Goal: Use online tool/utility: Utilize a website feature to perform a specific function

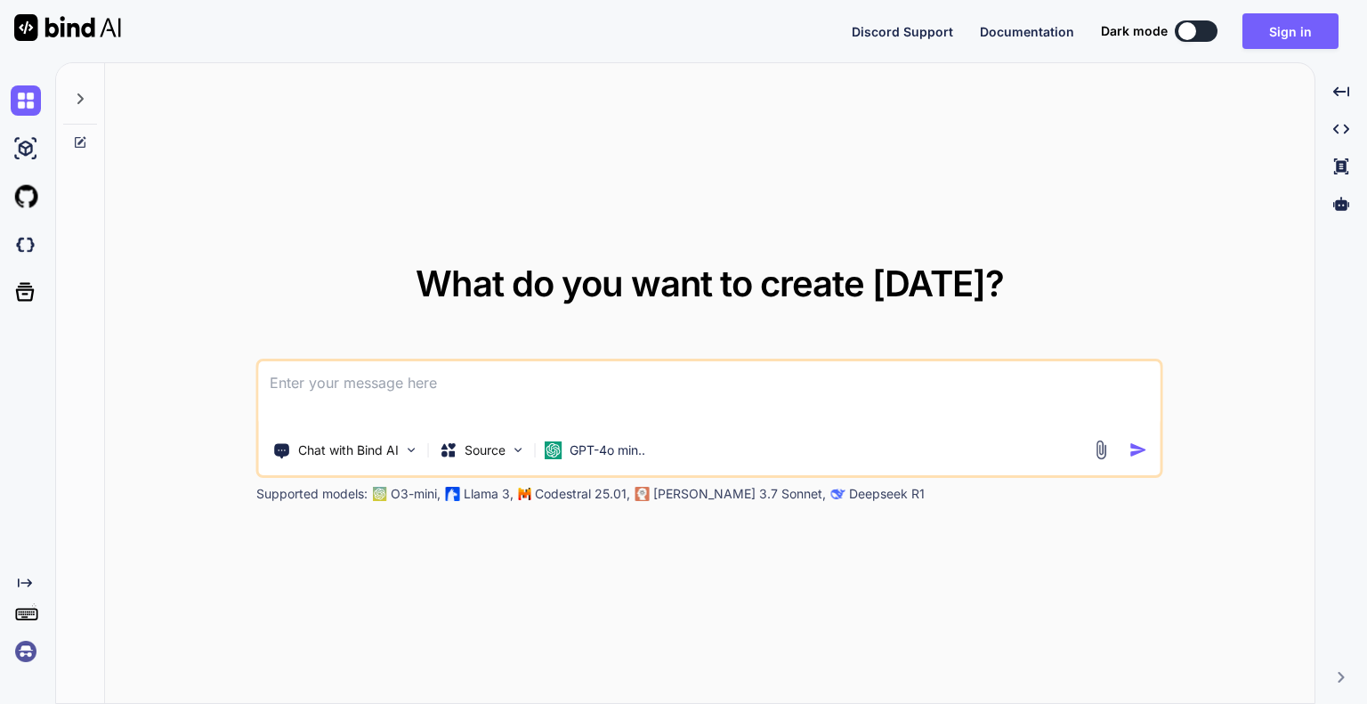
click at [495, 380] on textarea at bounding box center [710, 394] width 902 height 66
click at [374, 458] on div "Chat with Bind AI" at bounding box center [346, 451] width 160 height 36
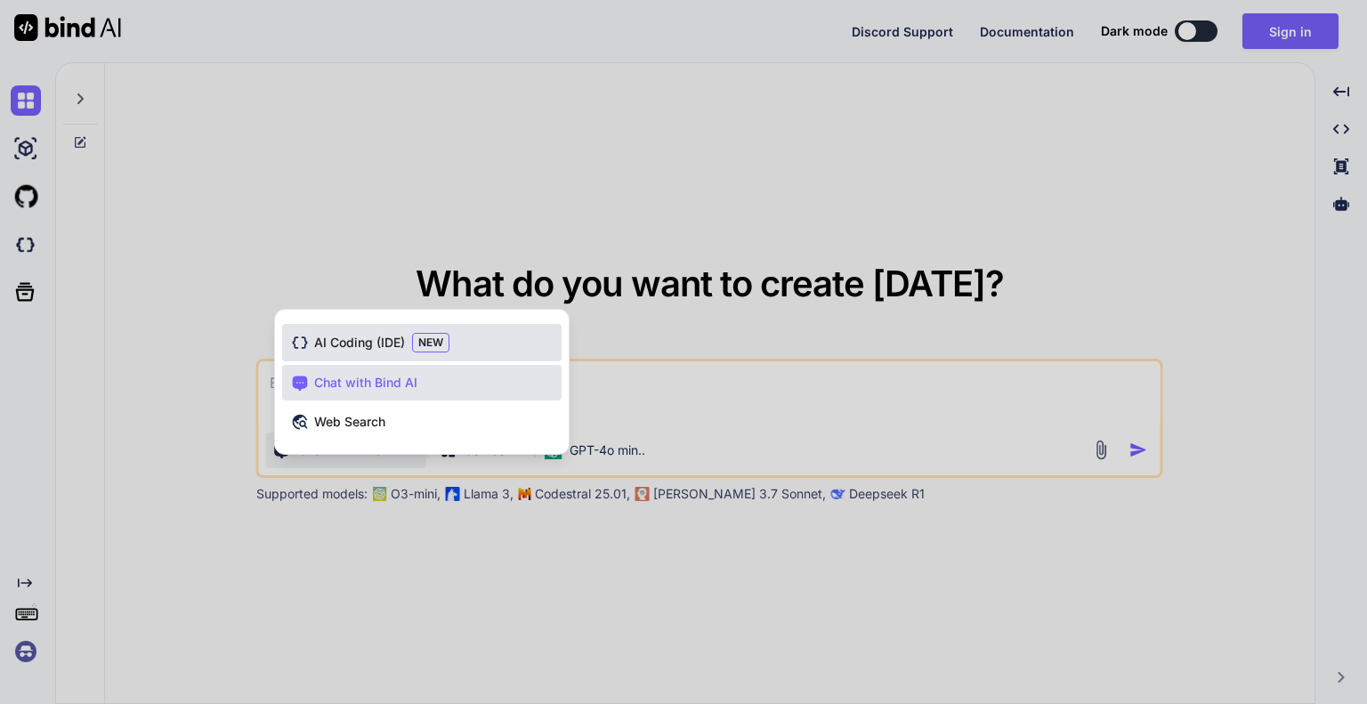
click at [347, 348] on span "AI Coding (IDE)" at bounding box center [359, 343] width 91 height 18
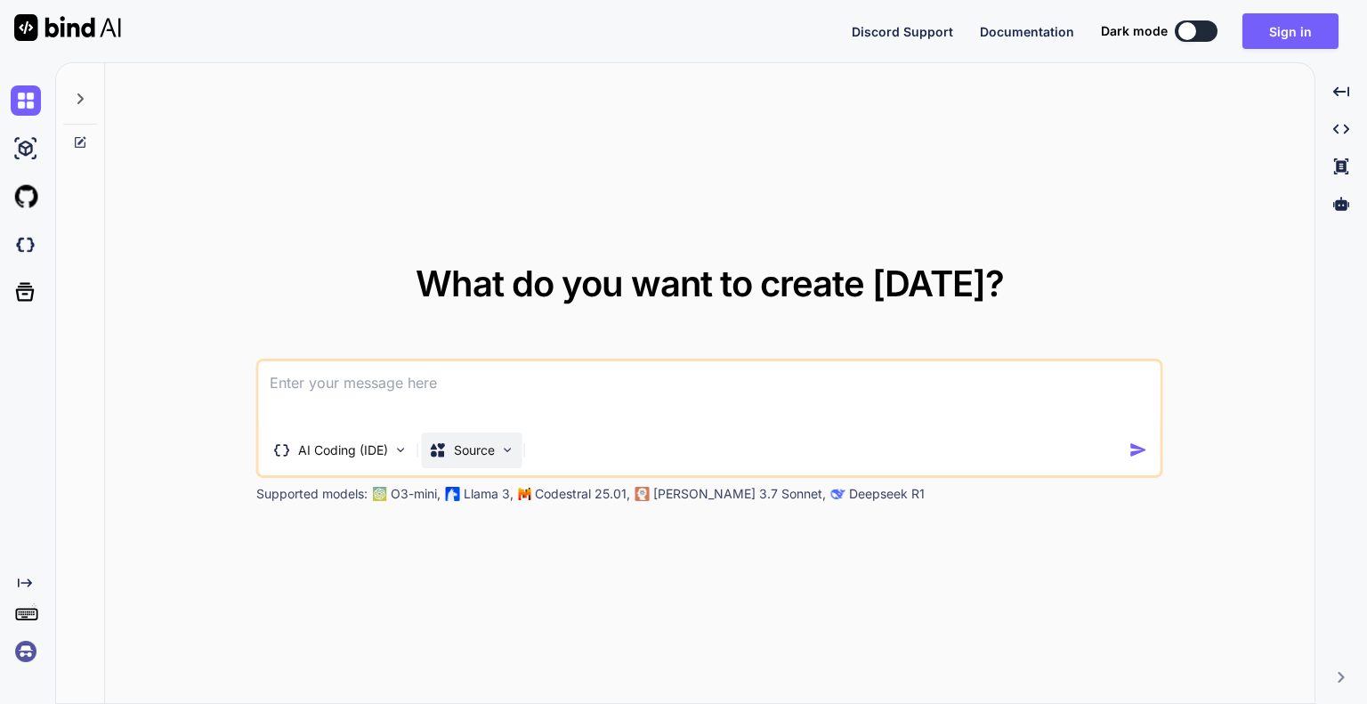
click at [478, 450] on p "Source" at bounding box center [474, 451] width 41 height 18
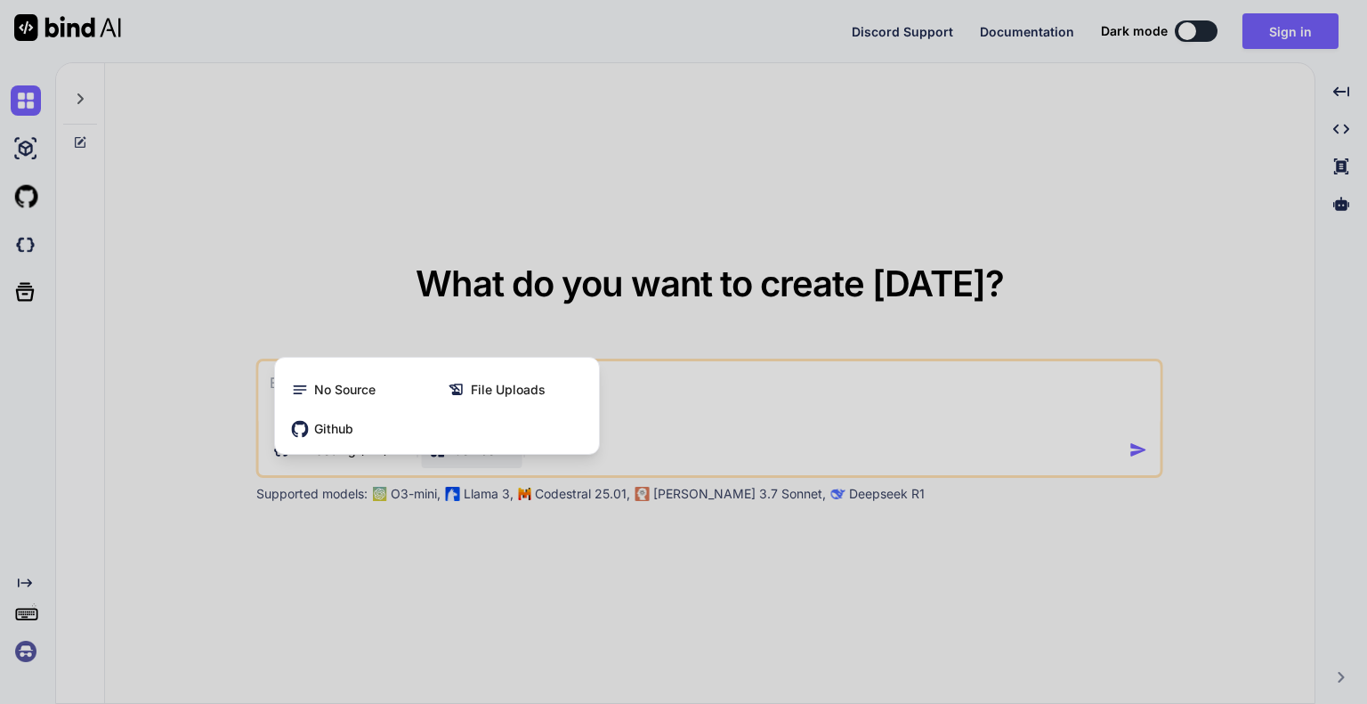
click at [803, 404] on div at bounding box center [683, 352] width 1367 height 704
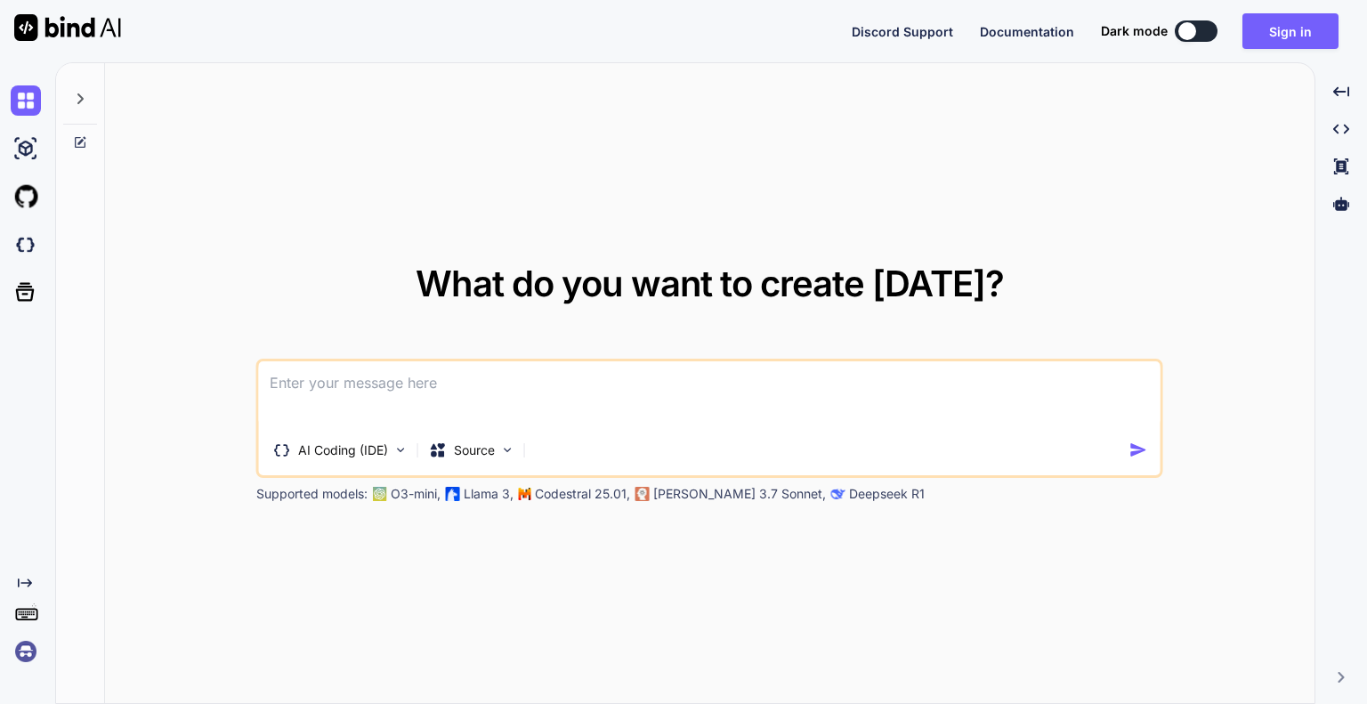
click at [849, 485] on p "Deepseek R1" at bounding box center [887, 494] width 76 height 18
click at [739, 491] on p "[PERSON_NAME] 3.7 Sonnet," at bounding box center [739, 494] width 173 height 18
click at [595, 492] on p "Codestral 25.01," at bounding box center [582, 494] width 95 height 18
click at [460, 495] on img at bounding box center [453, 494] width 14 height 14
click at [388, 494] on div "Supported models: O3-mini, Llama 3, Codestral 25.01, [PERSON_NAME] 3.7 Sonnet, …" at bounding box center [701, 494] width 890 height 18
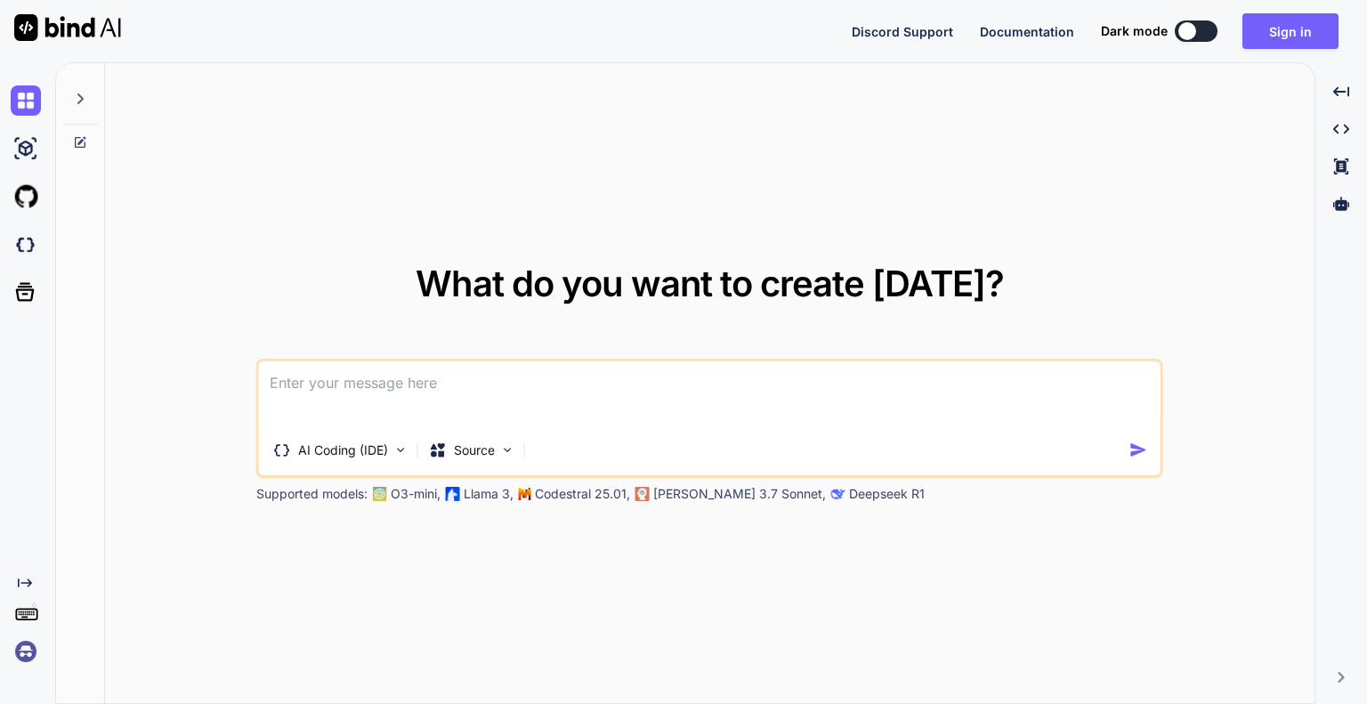
click at [310, 493] on p "Supported models:" at bounding box center [311, 494] width 111 height 18
click at [28, 579] on icon at bounding box center [25, 583] width 14 height 9
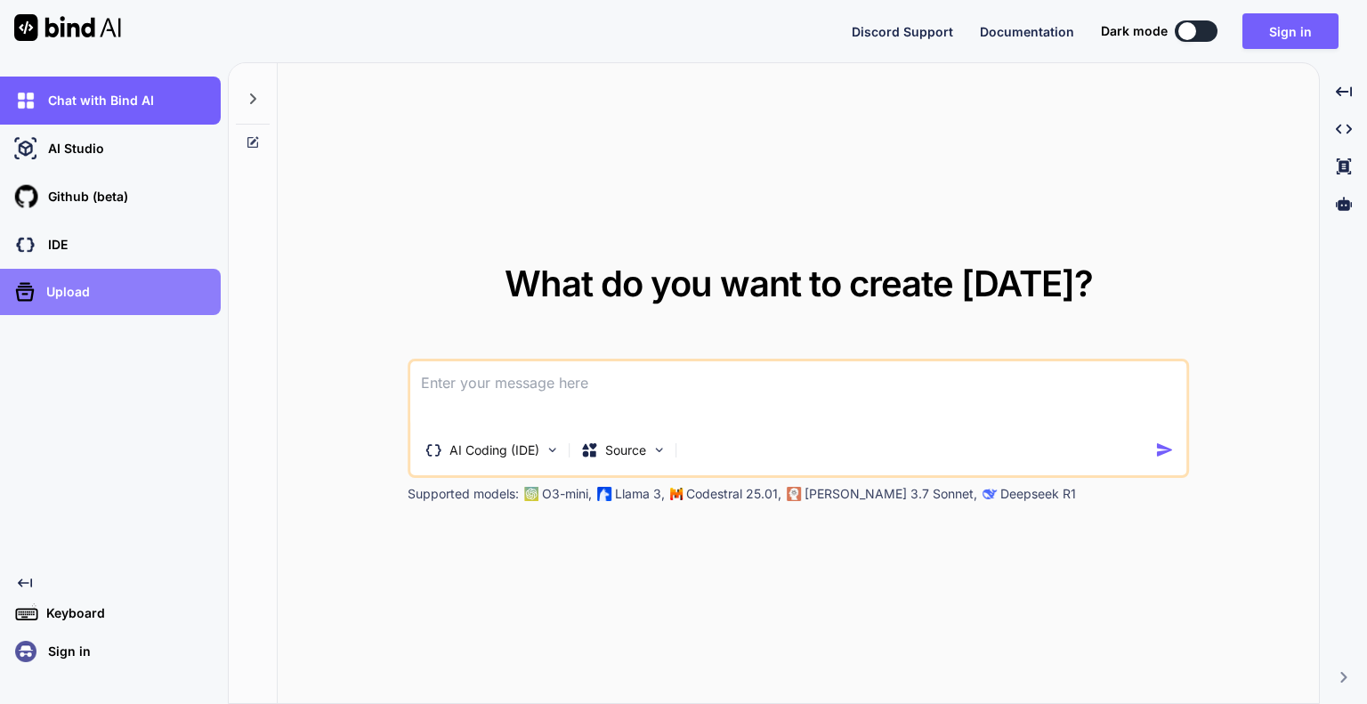
click at [103, 293] on div "Upload" at bounding box center [116, 292] width 210 height 28
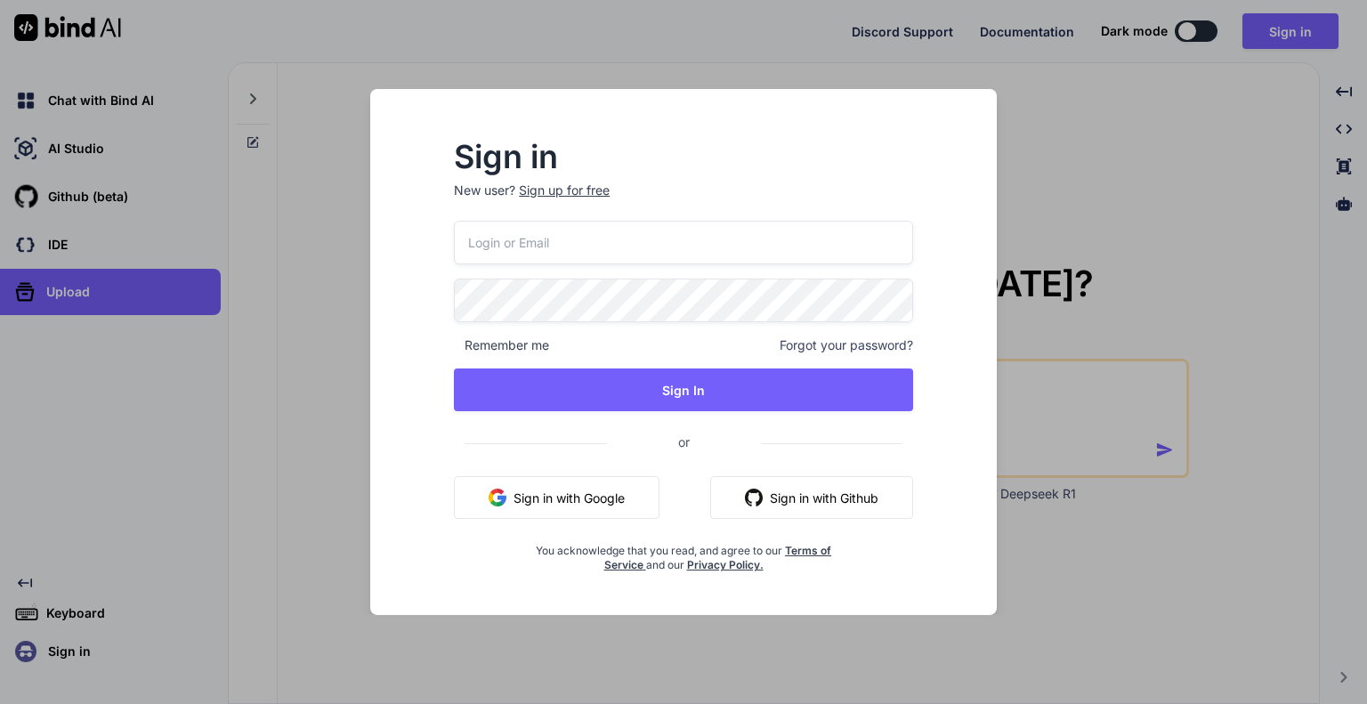
click at [100, 229] on div "Sign in New user? Sign up for free Remember me Forgot your password? Sign In or…" at bounding box center [683, 352] width 1367 height 704
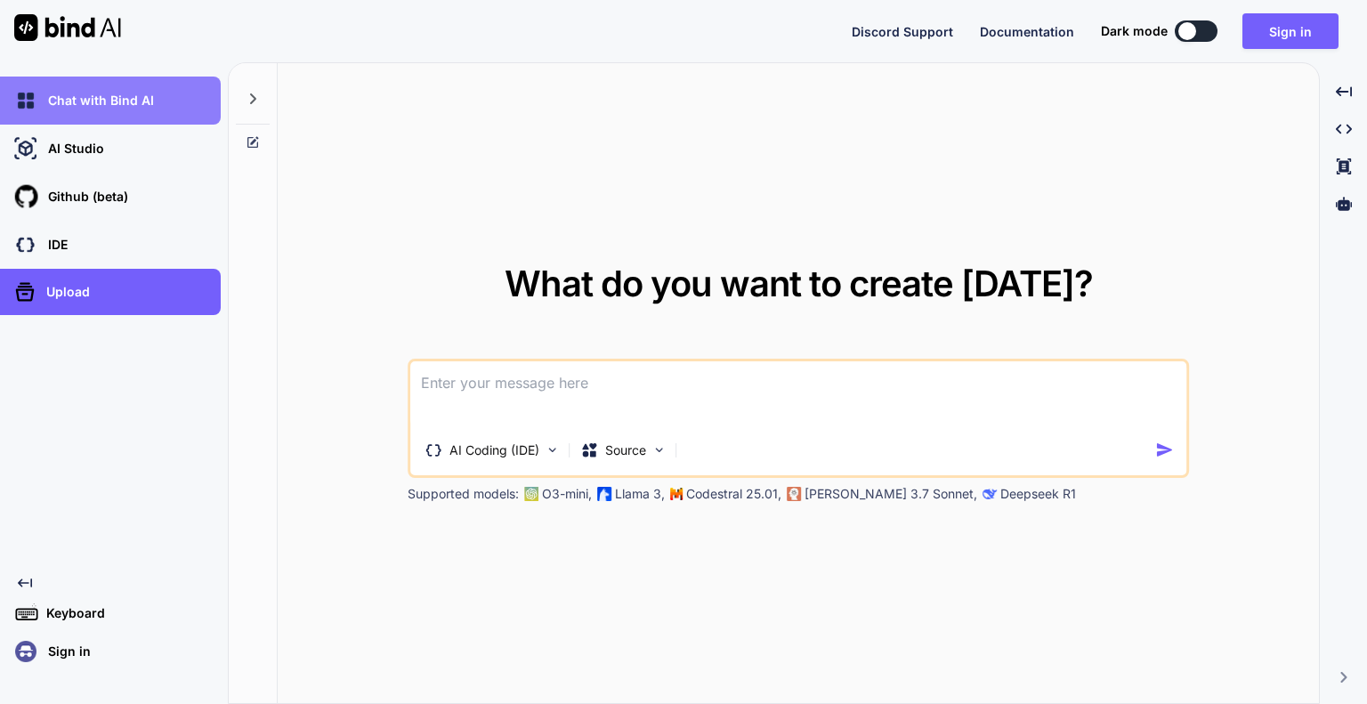
click at [114, 92] on p "Chat with Bind AI" at bounding box center [97, 101] width 113 height 18
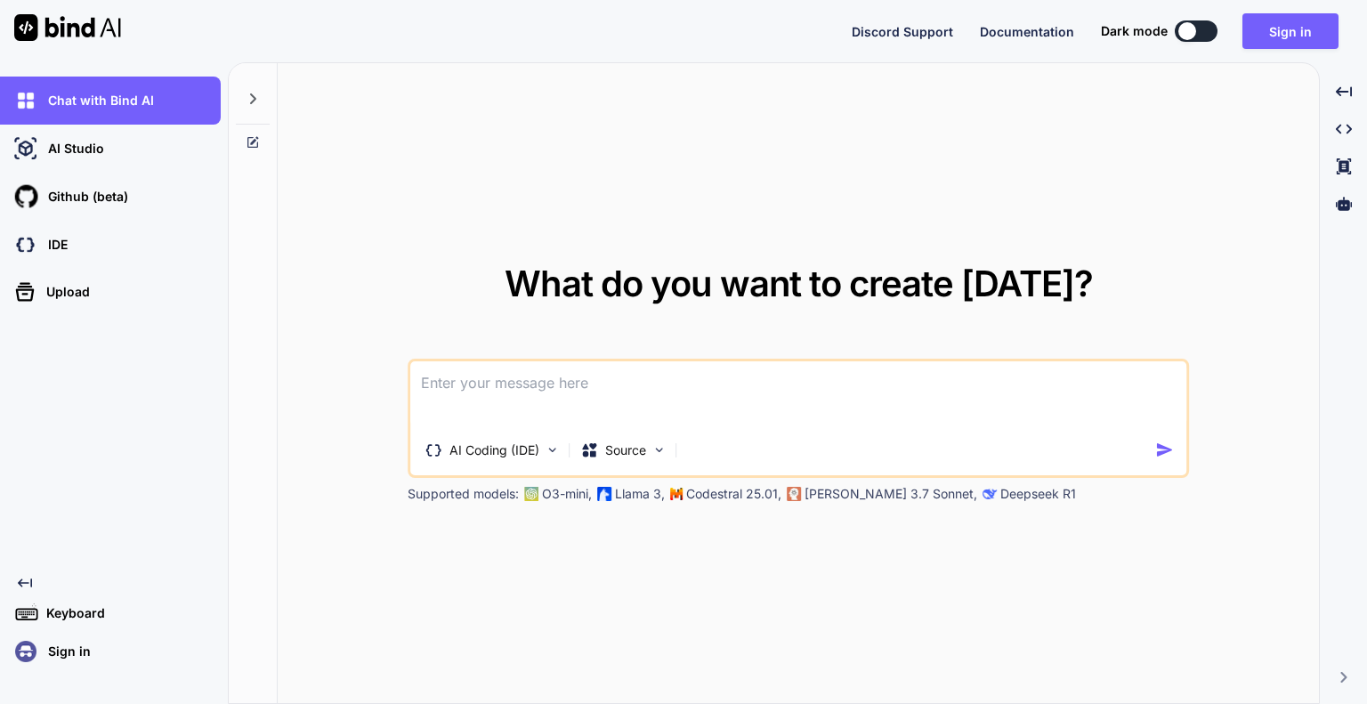
click at [102, 24] on img at bounding box center [67, 27] width 107 height 27
click at [1194, 30] on div at bounding box center [1188, 31] width 18 height 18
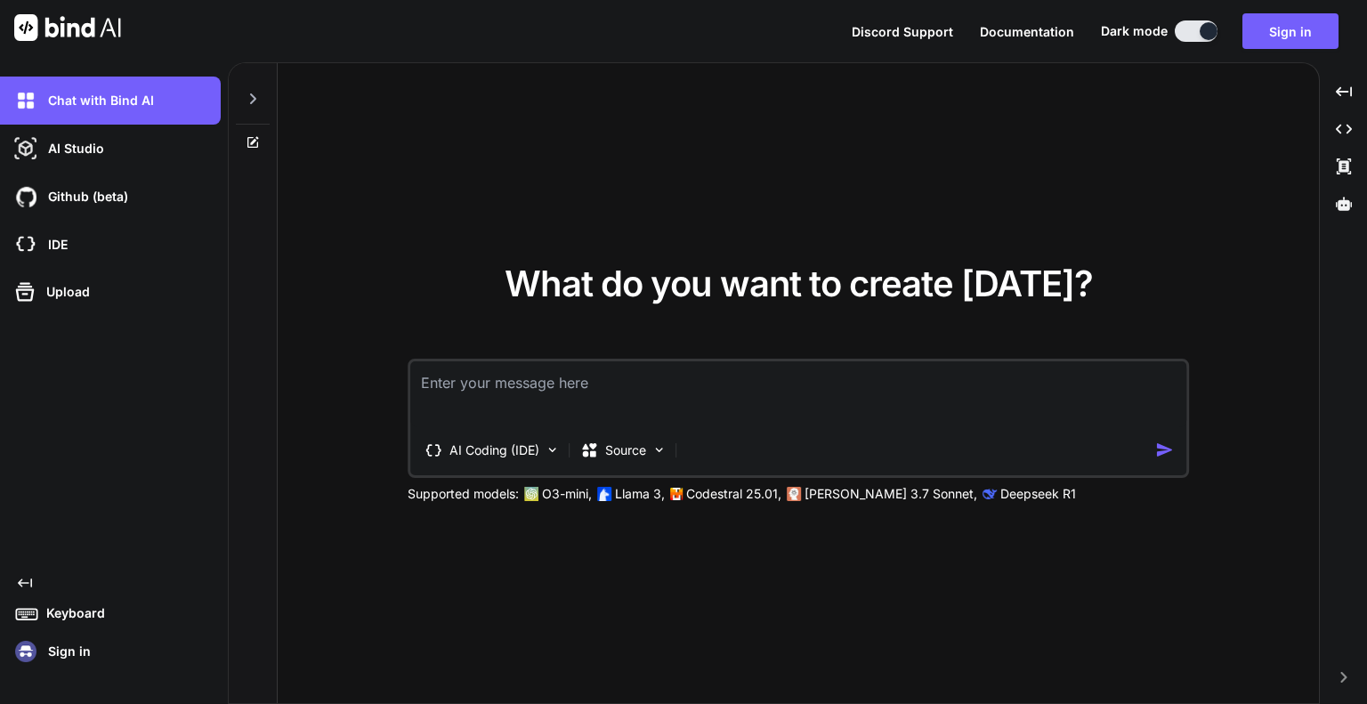
click at [1200, 35] on button at bounding box center [1196, 30] width 43 height 21
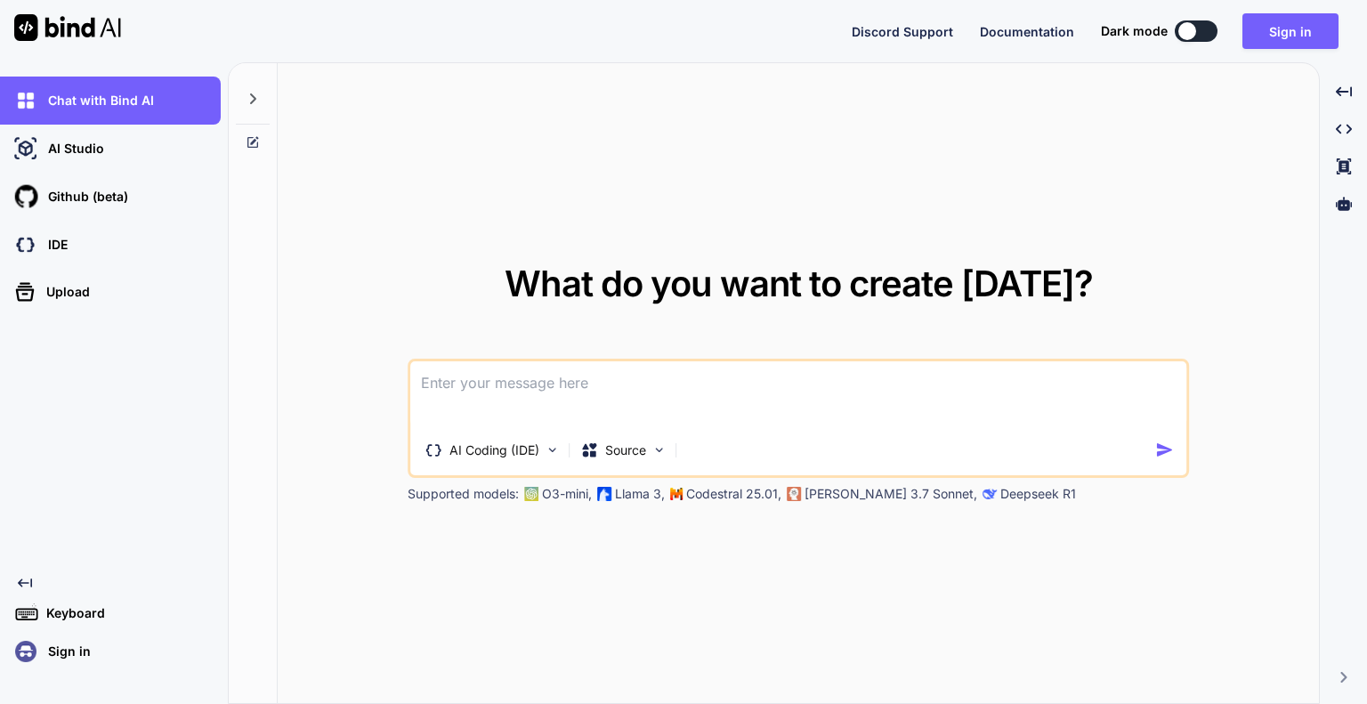
click at [361, 348] on div "What do you want to create [DATE]? AI Coding (IDE) Source Supported models: O3-…" at bounding box center [798, 384] width 1041 height 642
click at [480, 364] on textarea at bounding box center [798, 394] width 776 height 66
click at [1286, 31] on button "Sign in" at bounding box center [1291, 31] width 96 height 36
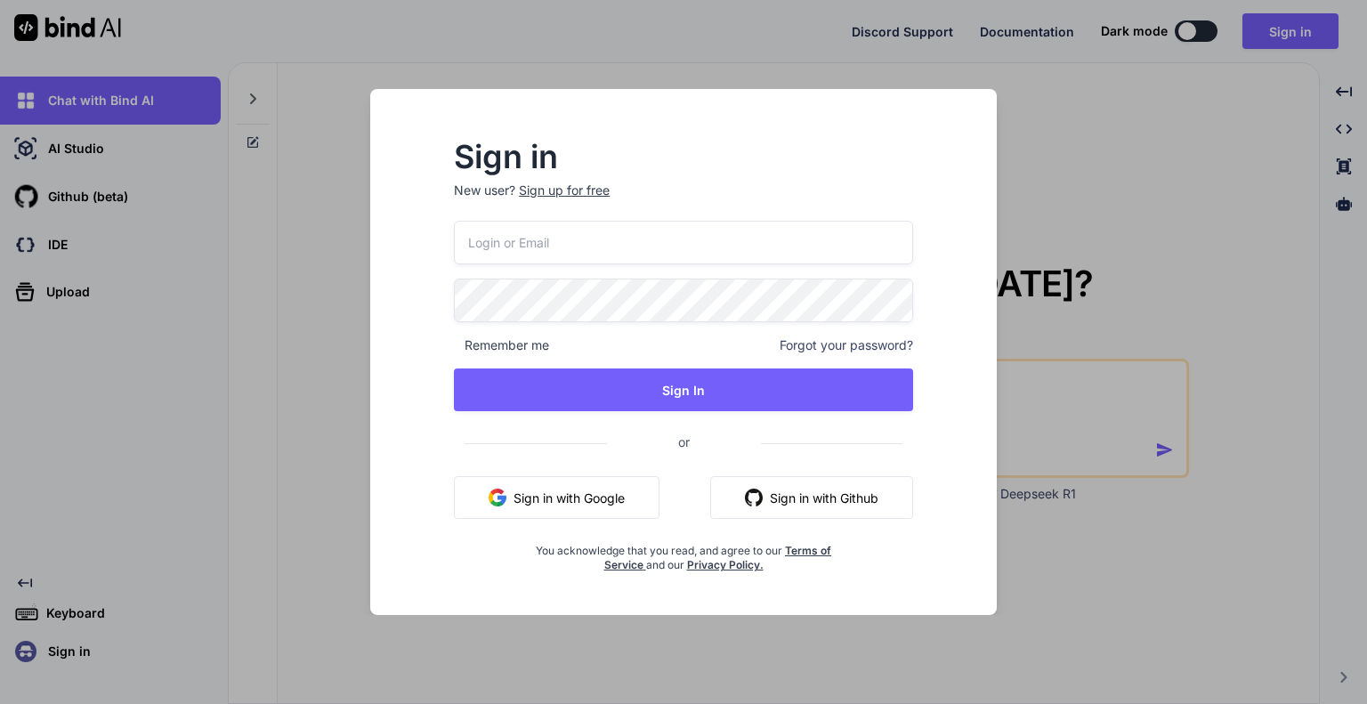
click at [865, 504] on button "Sign in with Github" at bounding box center [811, 497] width 203 height 43
click at [1131, 268] on div "Sign in New user? Sign up for free Remember me Forgot your password? Sign In or…" at bounding box center [683, 352] width 1367 height 704
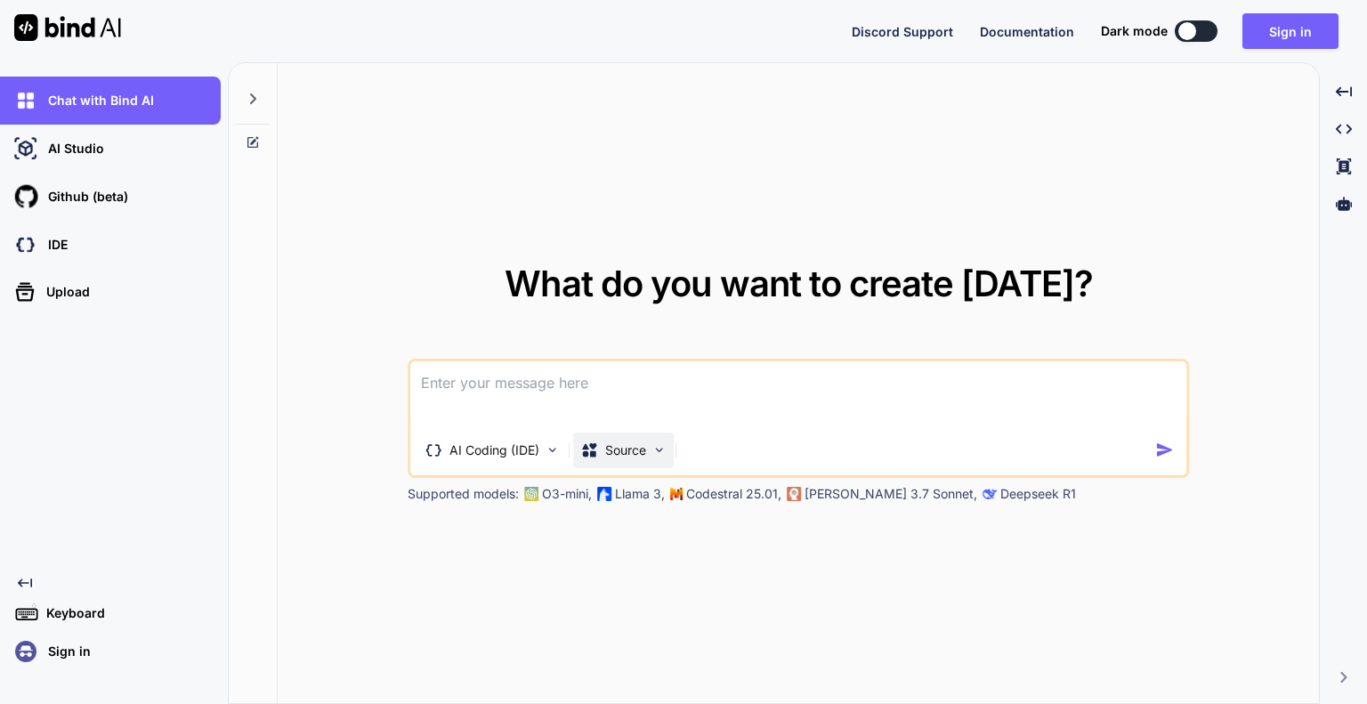
click at [639, 455] on p "Source" at bounding box center [625, 451] width 41 height 18
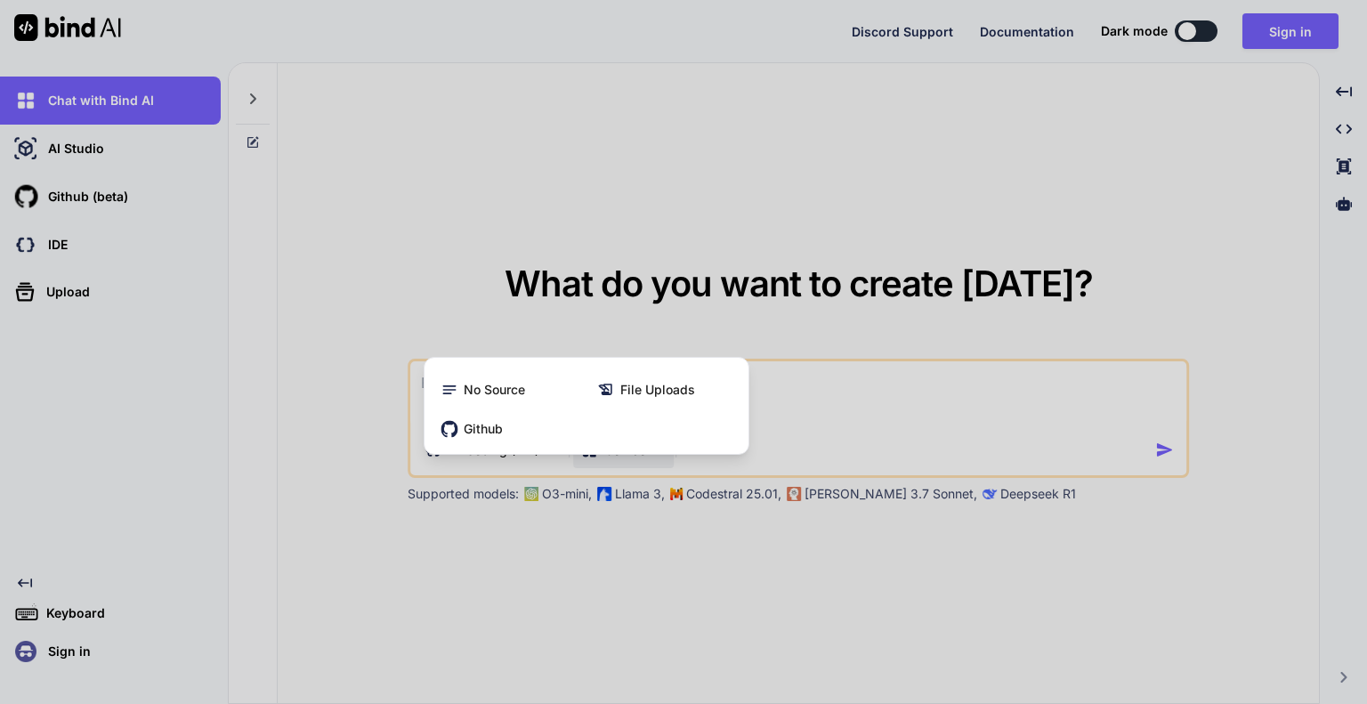
click at [626, 204] on div at bounding box center [683, 352] width 1367 height 704
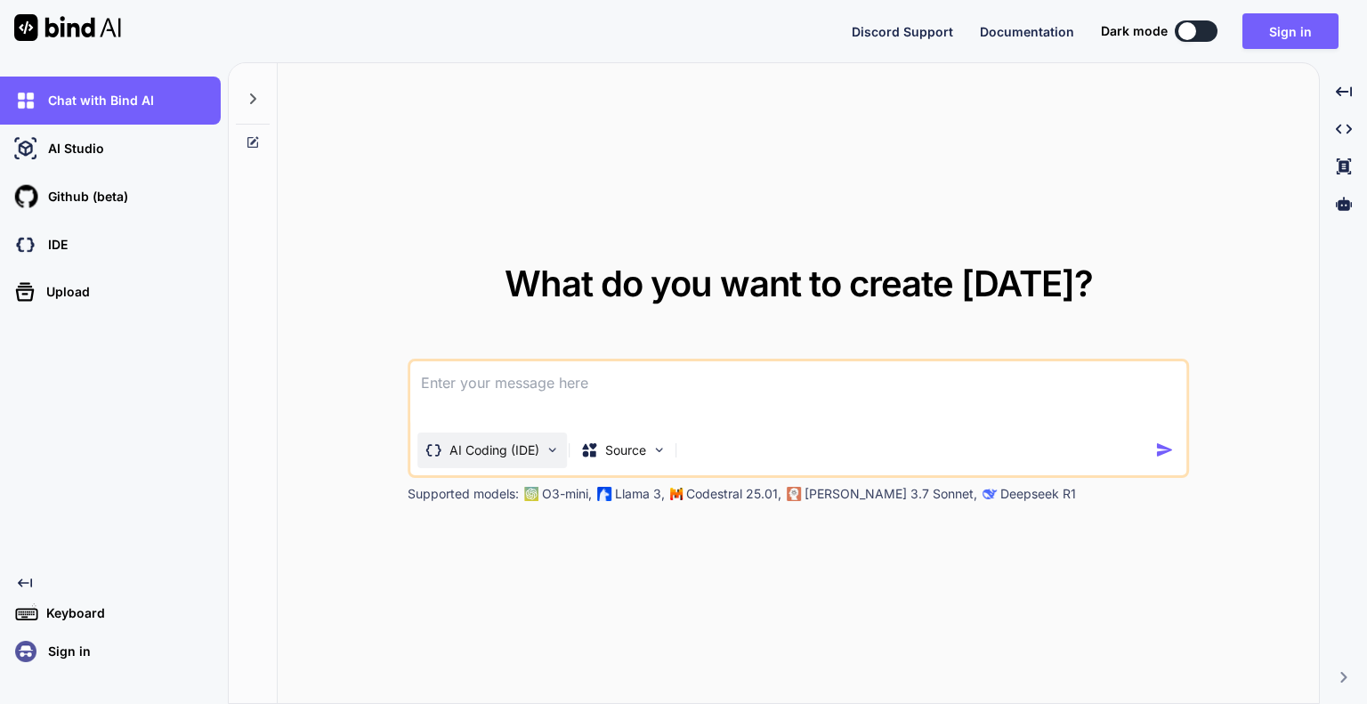
click at [472, 452] on p "AI Coding (IDE)" at bounding box center [495, 451] width 90 height 18
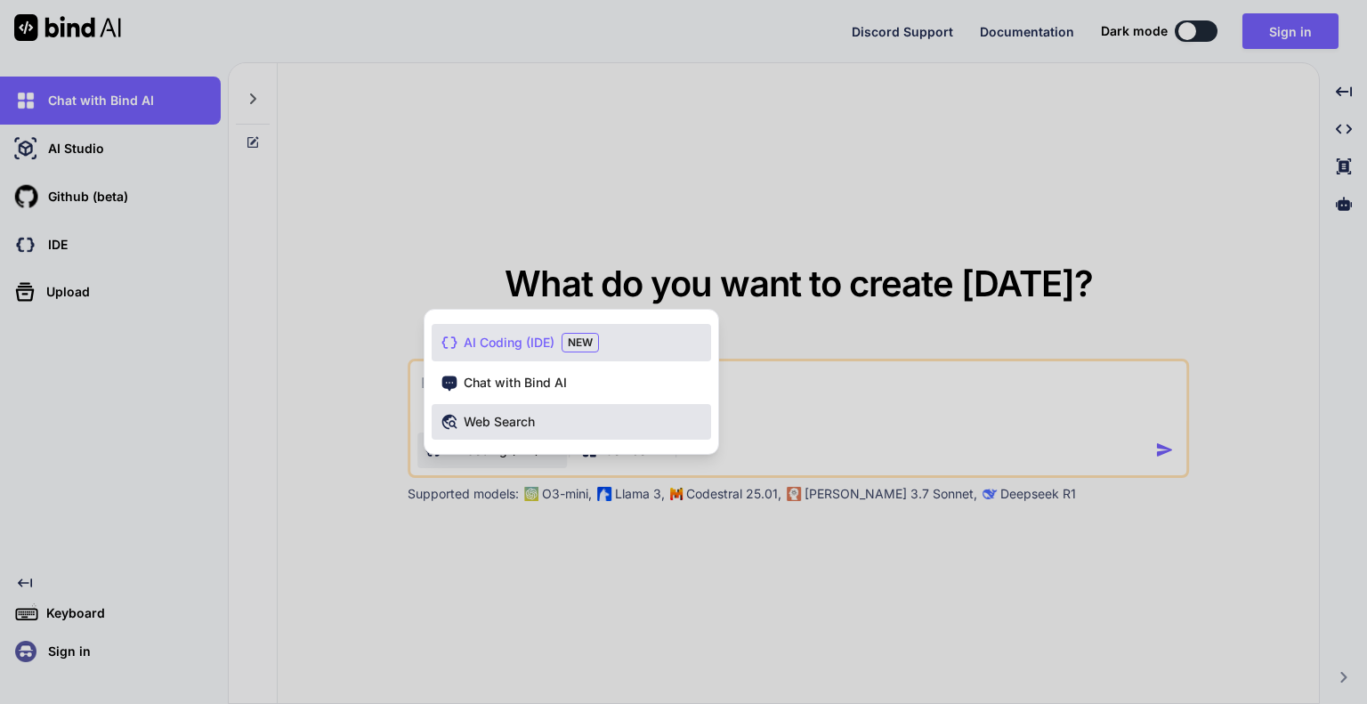
click at [514, 426] on span "Web Search" at bounding box center [499, 422] width 71 height 18
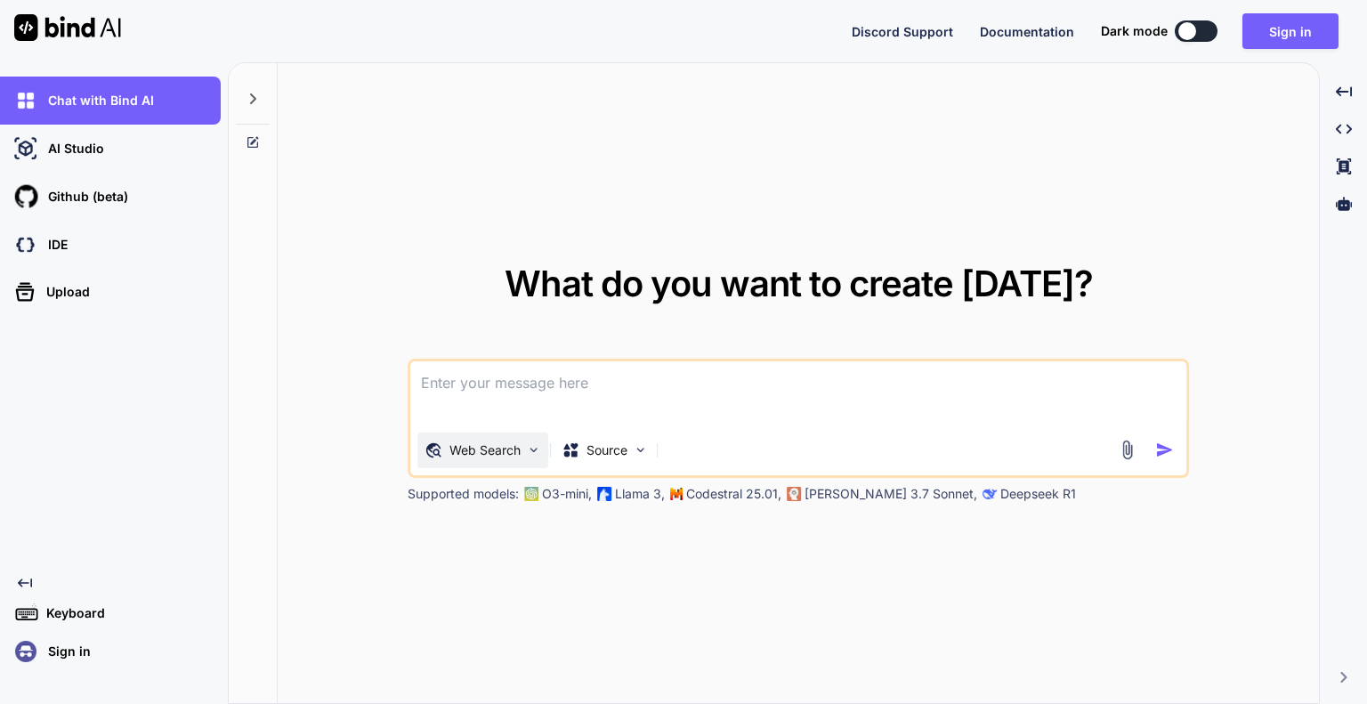
click at [504, 454] on p "Web Search" at bounding box center [485, 451] width 71 height 18
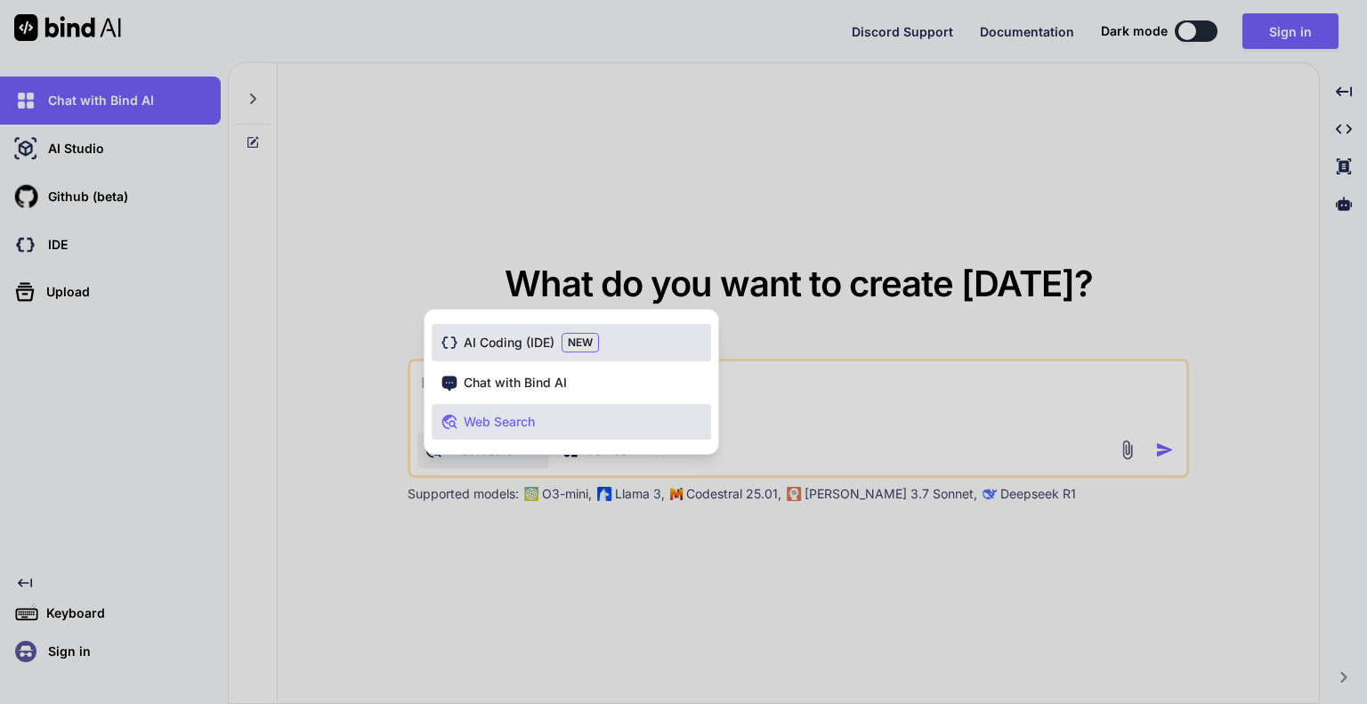
click at [510, 345] on span "AI Coding (IDE)" at bounding box center [509, 343] width 91 height 18
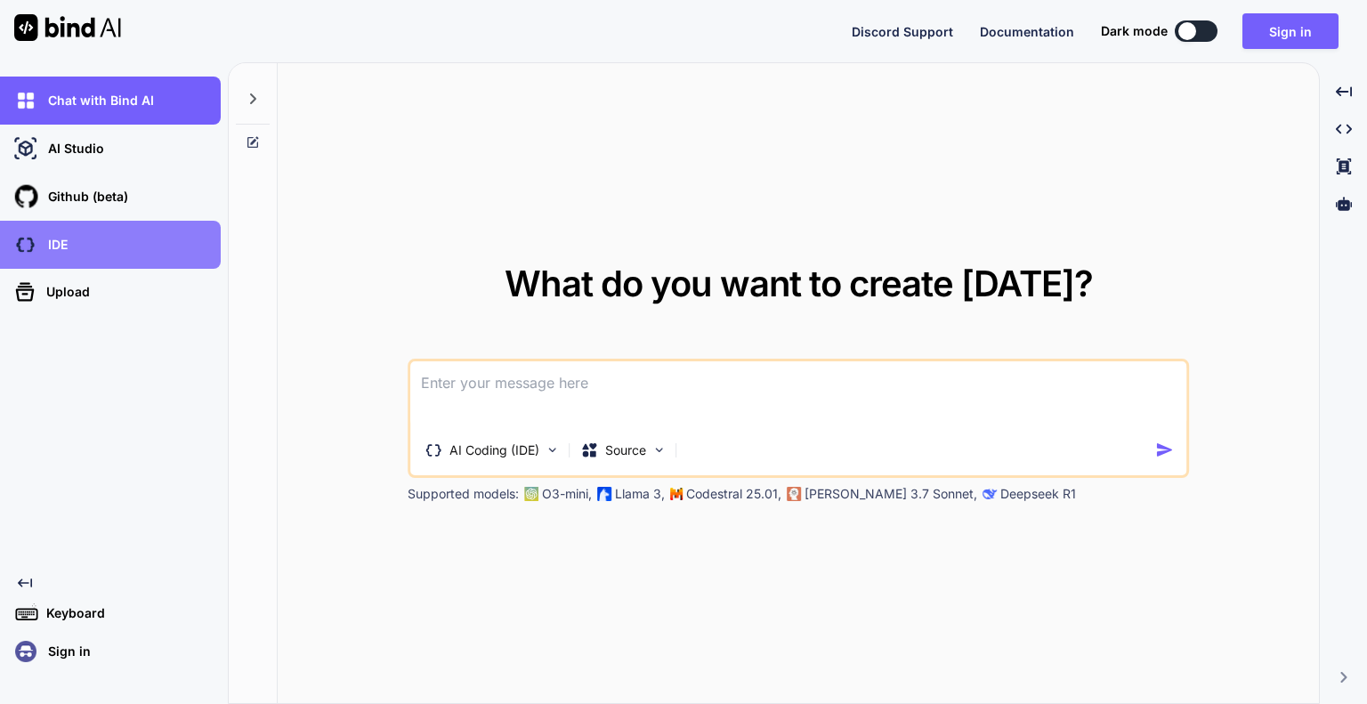
click at [77, 243] on div "IDE" at bounding box center [116, 245] width 210 height 30
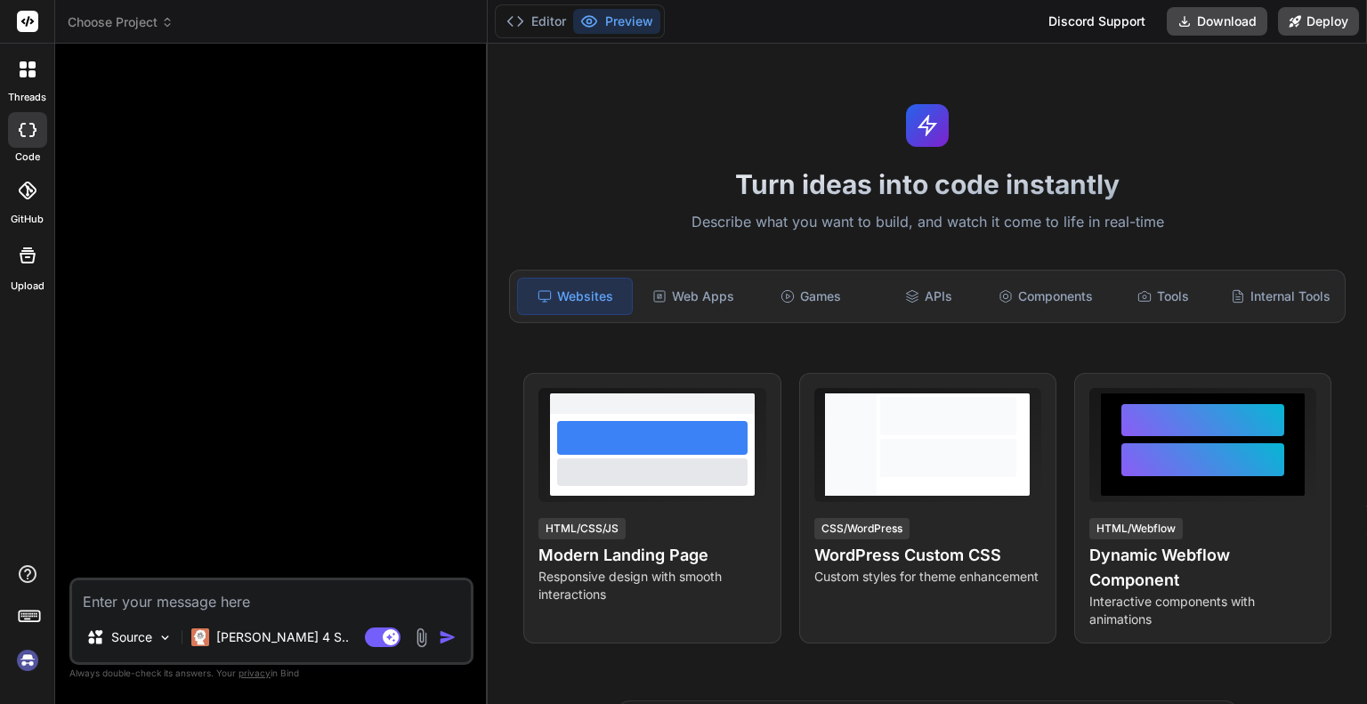
type textarea "x"
drag, startPoint x: 249, startPoint y: 594, endPoint x: 242, endPoint y: 618, distance: 25.1
click at [249, 594] on textarea at bounding box center [271, 596] width 399 height 32
click at [31, 217] on label "GitHub" at bounding box center [27, 219] width 33 height 15
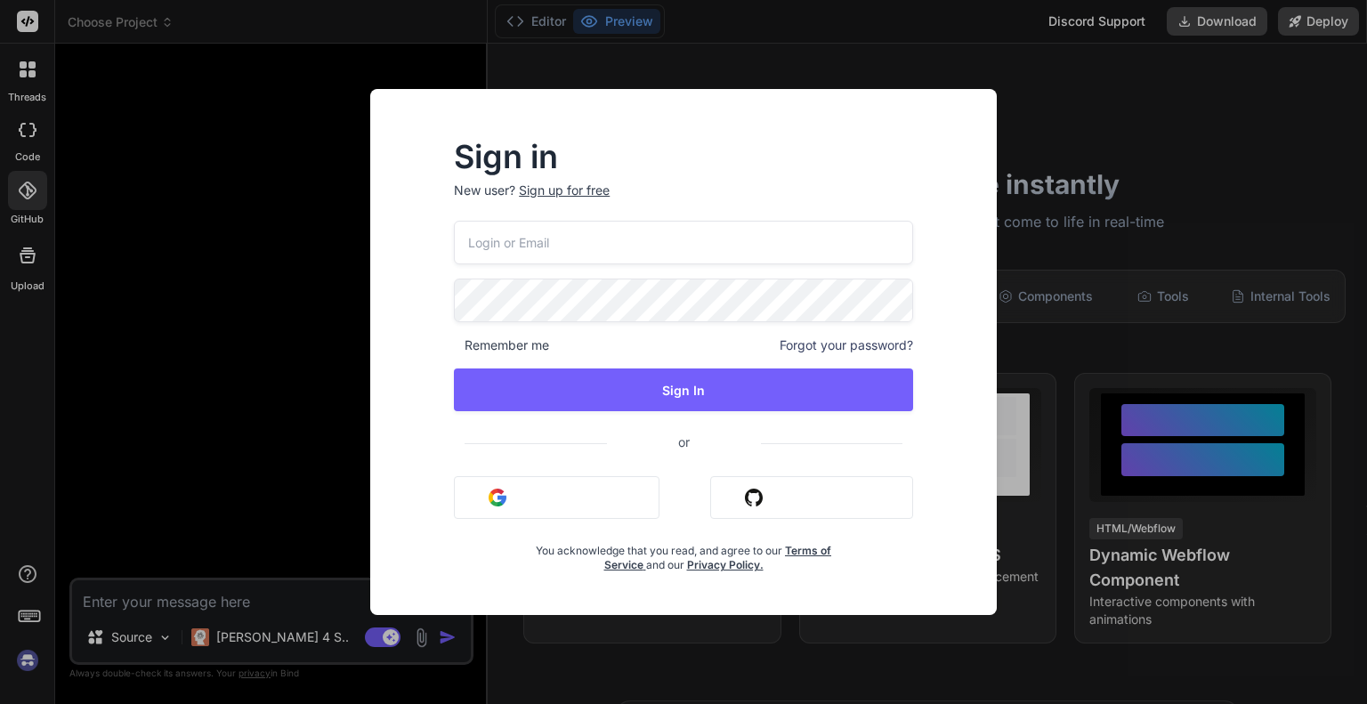
click at [32, 125] on div "Sign in New user? Sign up for free Remember me Forgot your password? Sign In or…" at bounding box center [683, 352] width 1367 height 704
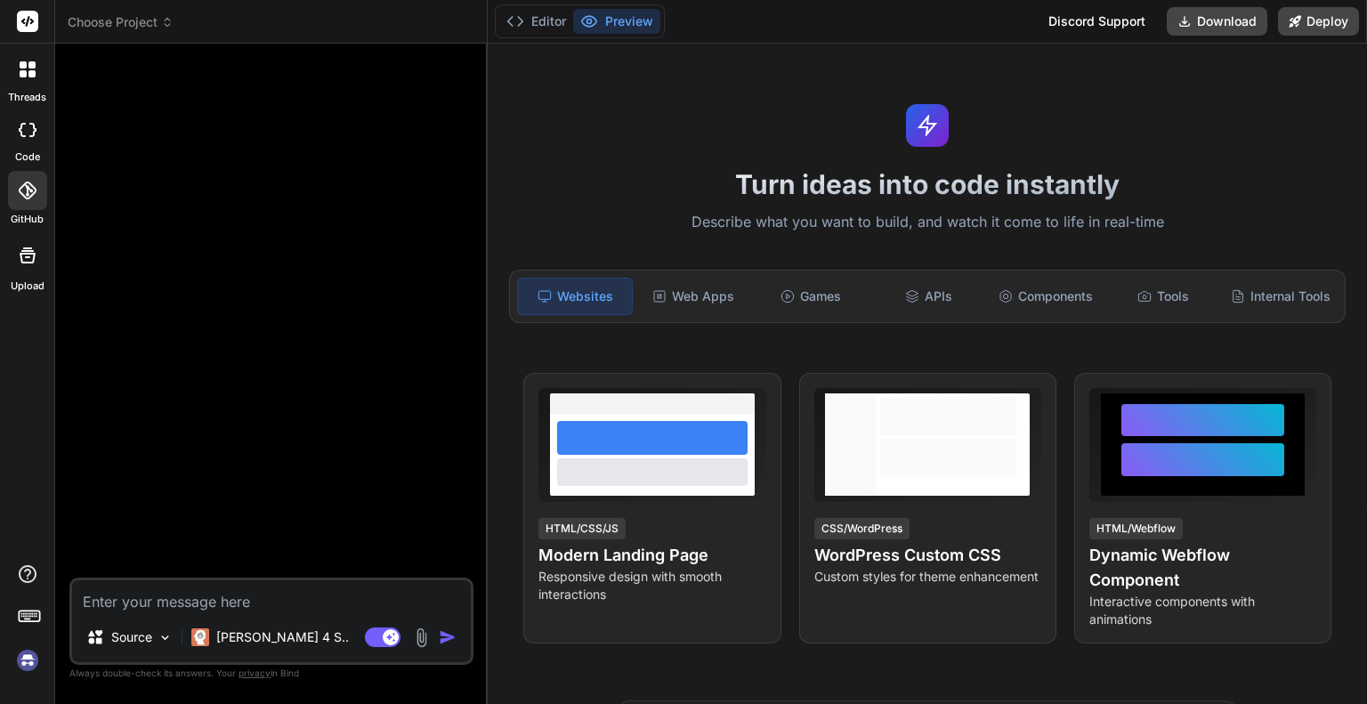
click at [23, 74] on icon at bounding box center [23, 73] width 7 height 7
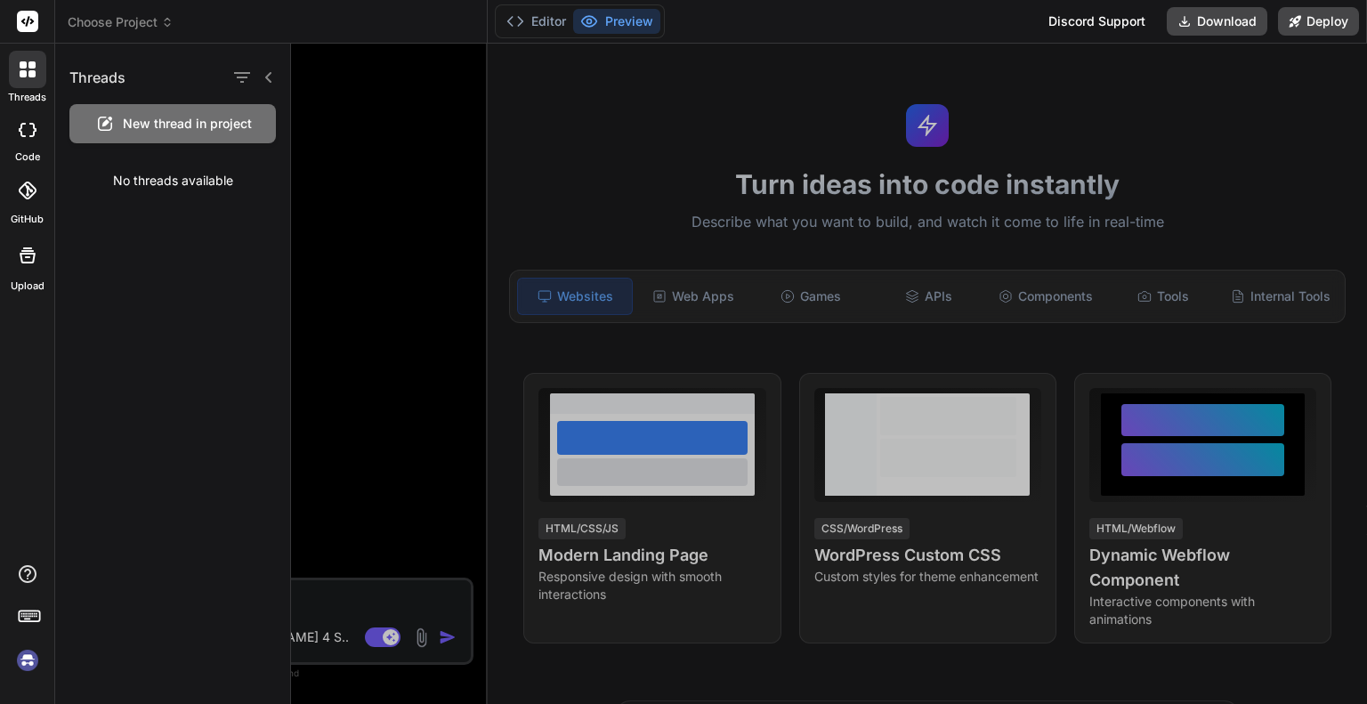
click at [25, 14] on rect at bounding box center [27, 21] width 21 height 21
click at [15, 599] on div at bounding box center [27, 619] width 54 height 112
click at [28, 576] on icon at bounding box center [27, 573] width 21 height 21
click at [390, 281] on div at bounding box center [829, 374] width 1076 height 660
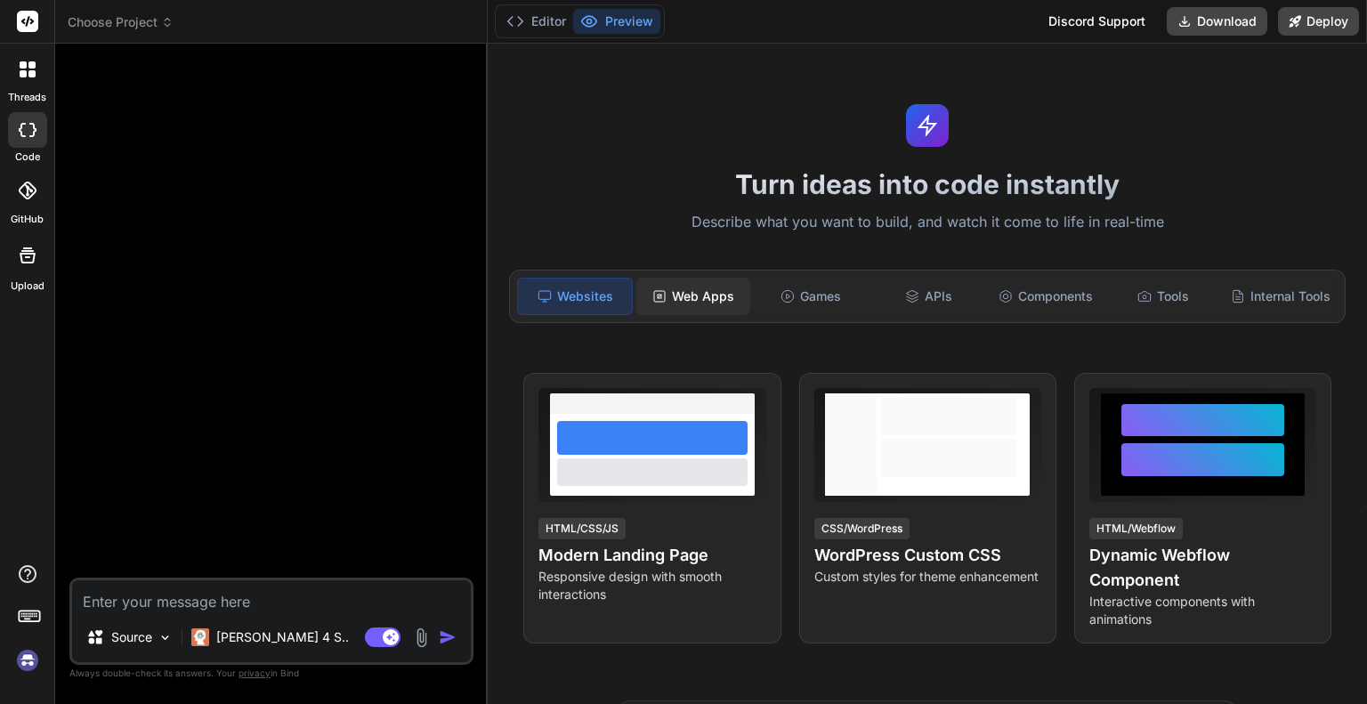
click at [678, 288] on div "Web Apps" at bounding box center [693, 296] width 114 height 37
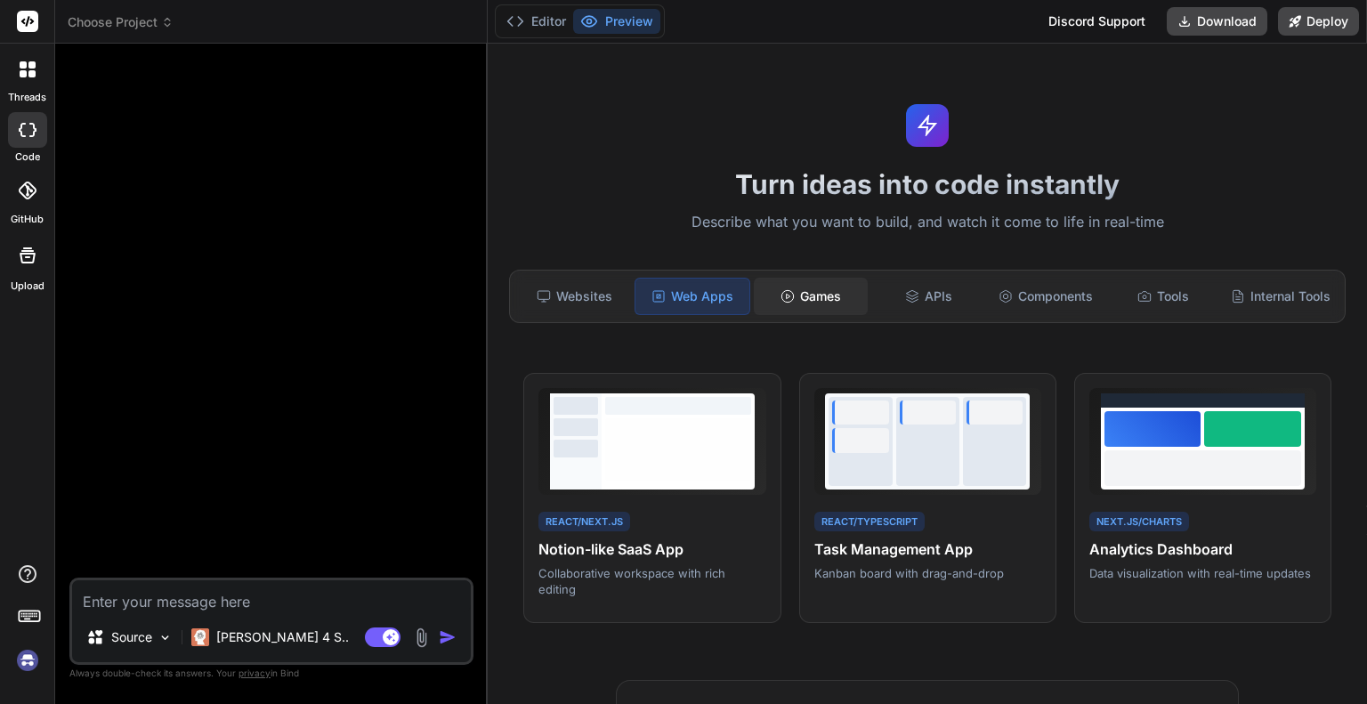
click at [807, 285] on div "Games" at bounding box center [811, 296] width 114 height 37
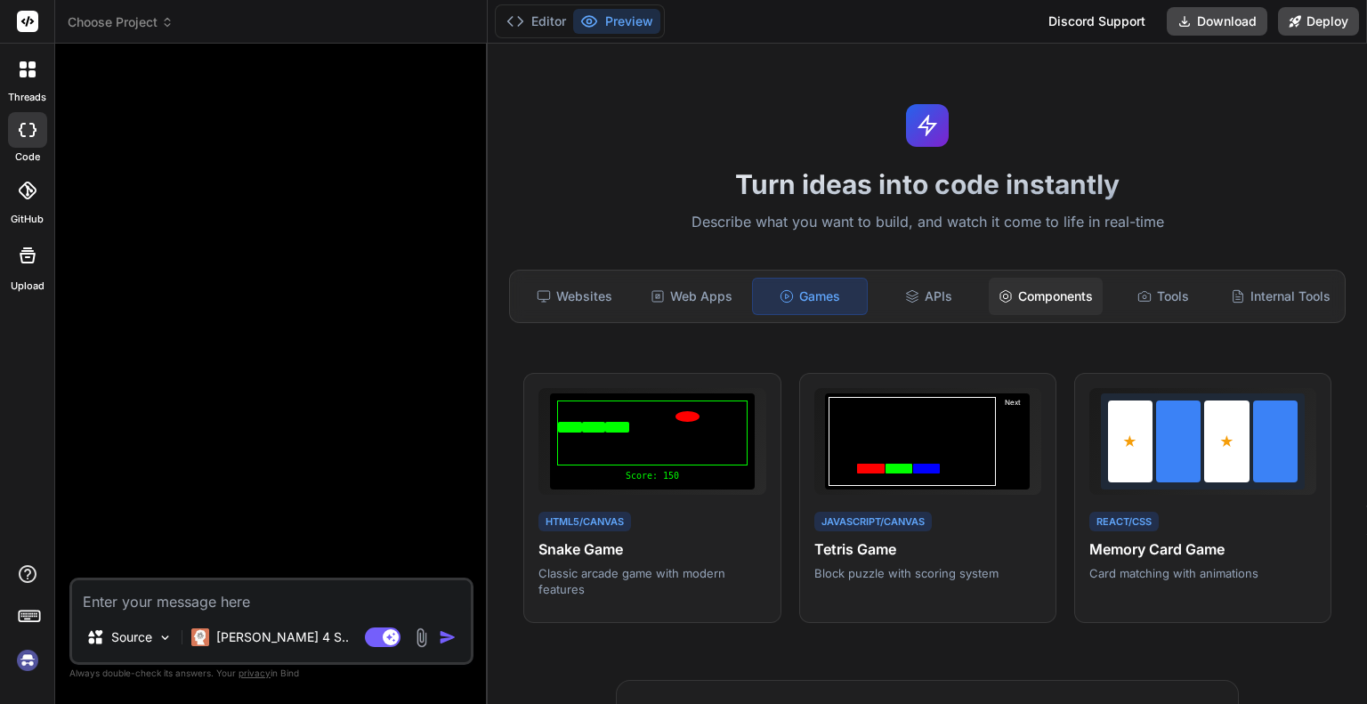
click at [989, 295] on div "Components" at bounding box center [1046, 296] width 114 height 37
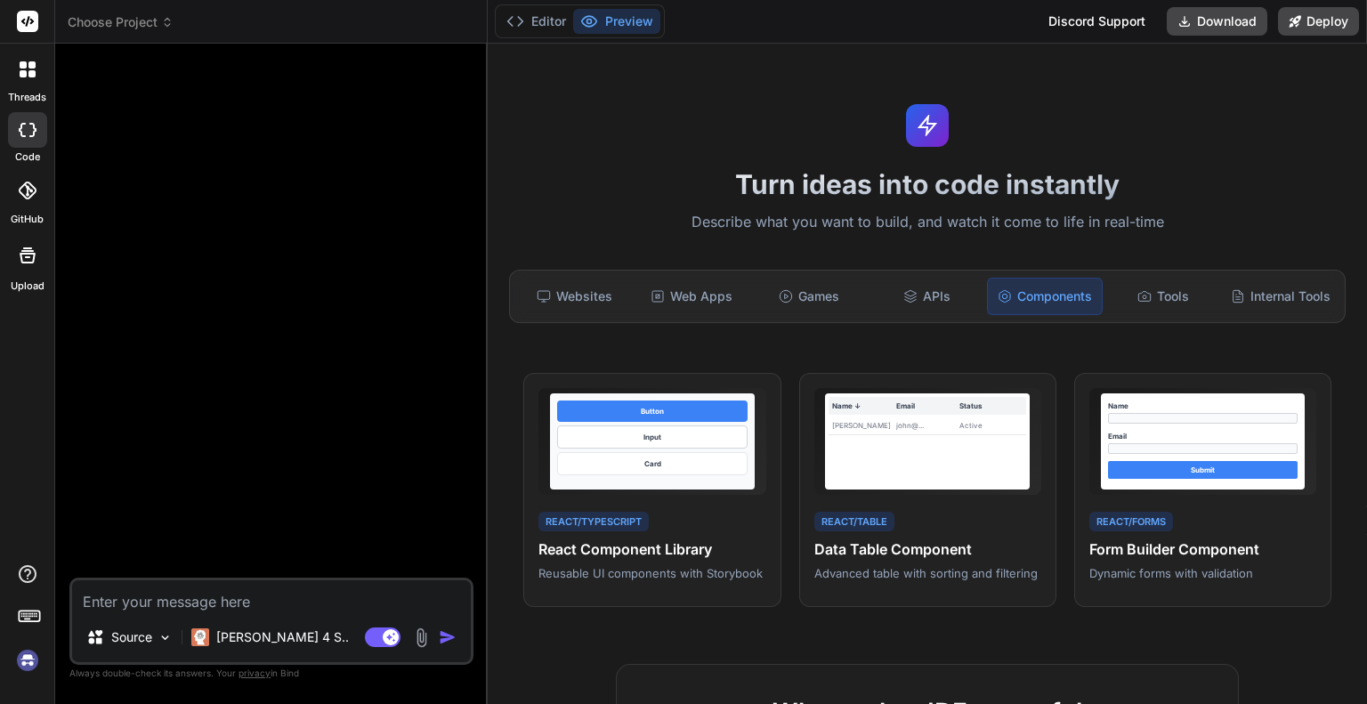
click at [1084, 297] on div "Components" at bounding box center [1045, 296] width 116 height 37
click at [1139, 295] on div "Tools" at bounding box center [1163, 296] width 114 height 37
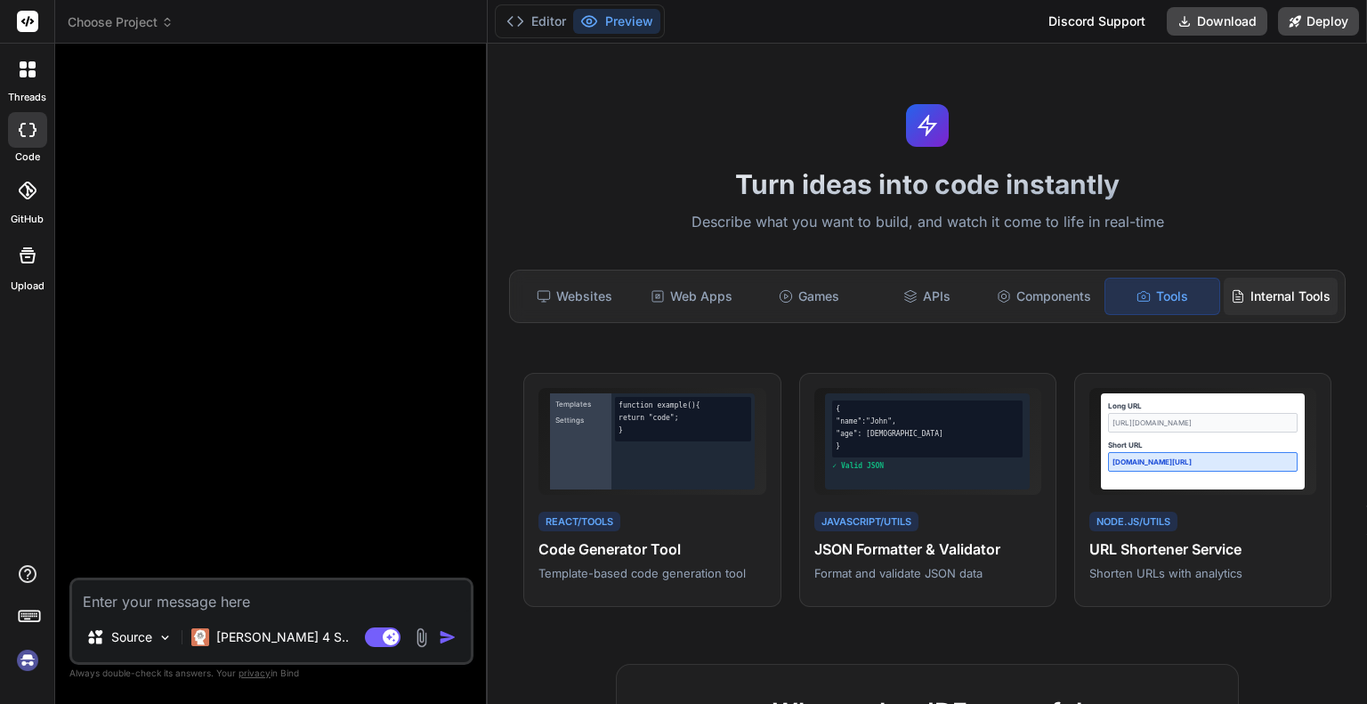
click at [1279, 298] on div "Internal Tools" at bounding box center [1281, 296] width 114 height 37
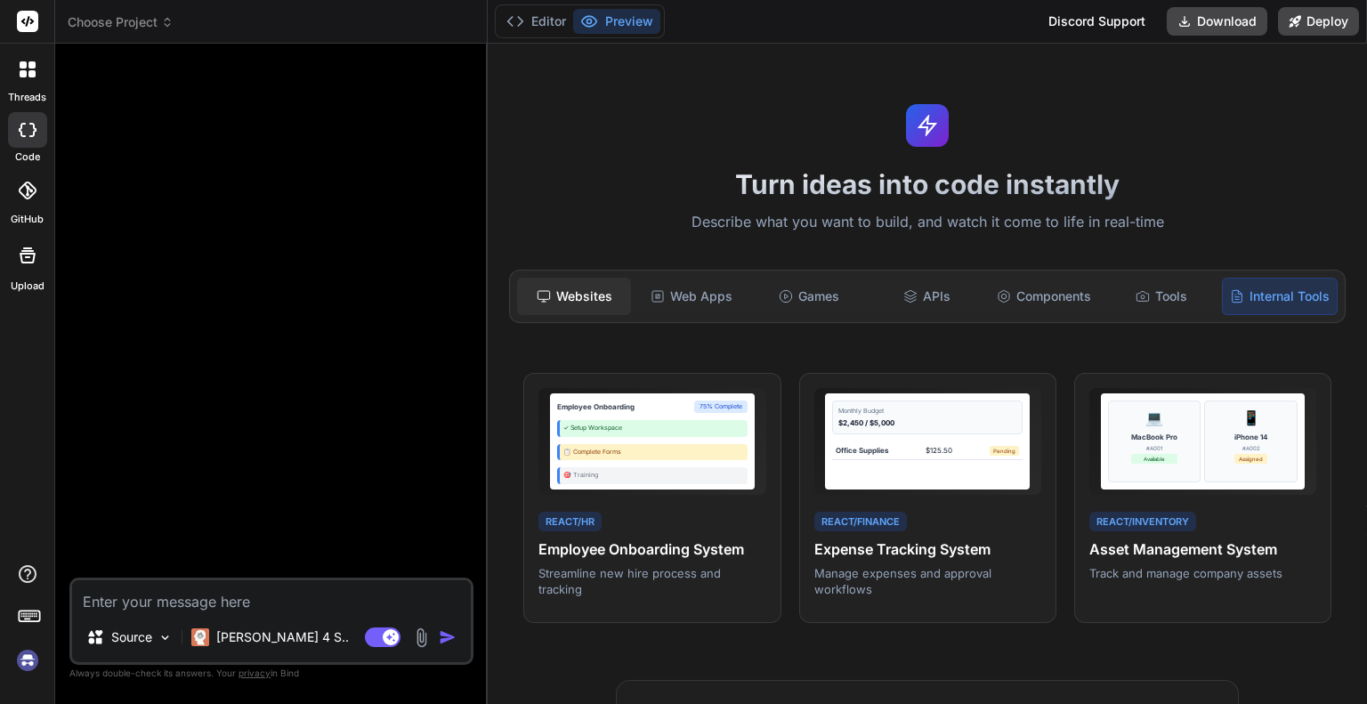
click at [595, 303] on div "Websites" at bounding box center [574, 296] width 114 height 37
